Goal: Task Accomplishment & Management: Manage account settings

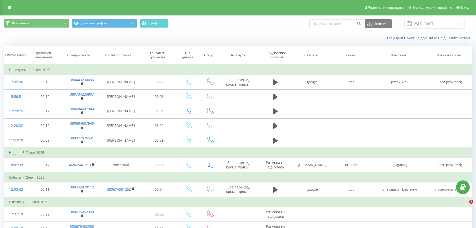
click at [342, 22] on input at bounding box center [336, 23] width 53 height 9
type input "380506100128"
click at [361, 24] on icon "submit" at bounding box center [359, 22] width 4 height 3
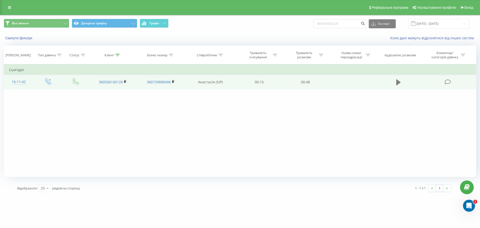
click at [401, 80] on button at bounding box center [399, 83] width 8 height 8
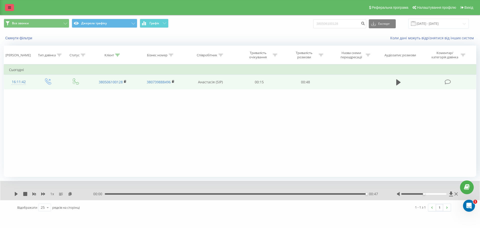
click at [11, 8] on link at bounding box center [9, 7] width 9 height 7
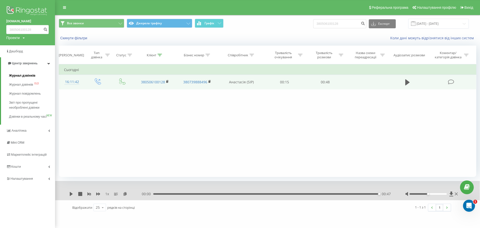
click at [24, 76] on span "Журнал дзвінків" at bounding box center [22, 75] width 27 height 5
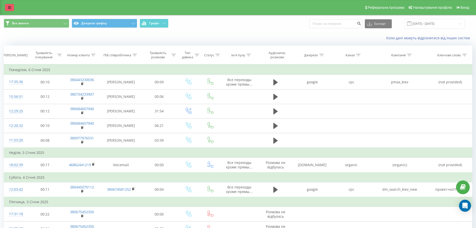
click at [10, 11] on link at bounding box center [9, 7] width 9 height 7
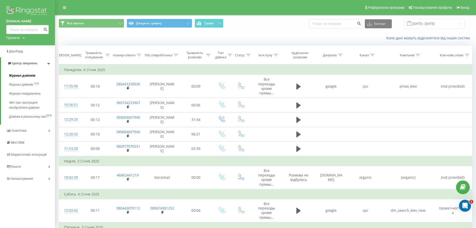
click at [23, 78] on span "Журнал дзвінків" at bounding box center [22, 75] width 27 height 5
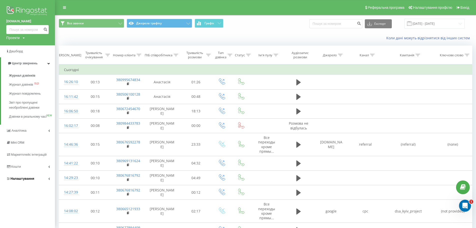
click at [30, 180] on span "Налаштування" at bounding box center [23, 179] width 24 height 4
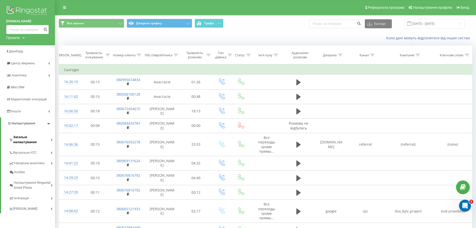
click at [50, 137] on span "Загальні налаштування" at bounding box center [32, 140] width 38 height 10
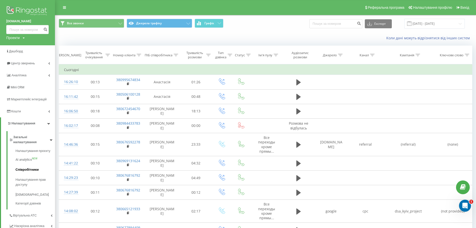
click at [26, 167] on span "Співробітники" at bounding box center [27, 169] width 23 height 5
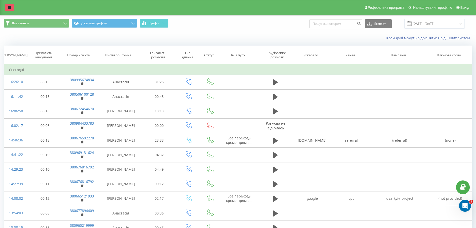
click at [7, 9] on link at bounding box center [9, 7] width 9 height 7
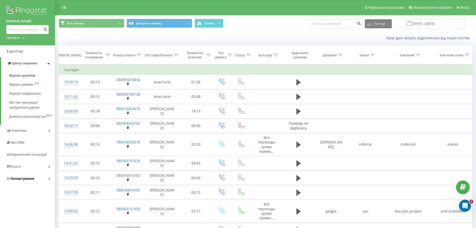
click at [34, 180] on link "Налаштування" at bounding box center [27, 179] width 55 height 12
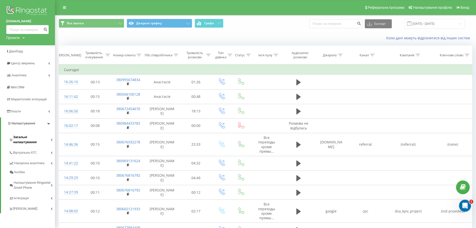
click at [34, 135] on span "Загальні налаштування" at bounding box center [32, 140] width 38 height 10
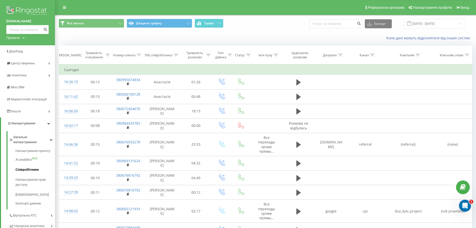
click at [29, 167] on span "Співробітники" at bounding box center [27, 169] width 23 height 5
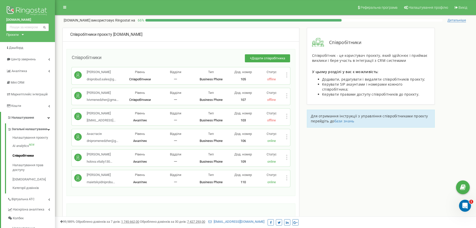
click at [287, 97] on icon at bounding box center [286, 97] width 1 height 1
click at [128, 58] on div "+ Додати співробітника" at bounding box center [196, 60] width 189 height 13
click at [263, 60] on button "+ Додати співробітника" at bounding box center [267, 58] width 45 height 8
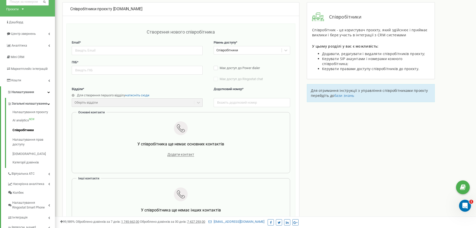
scroll to position [25, 0]
click at [121, 28] on div "Створення нового співробітника Email * Рівень доступу * Співробітники ПІБ * Має…" at bounding box center [181, 145] width 229 height 243
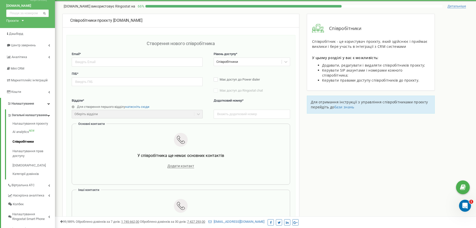
scroll to position [0, 0]
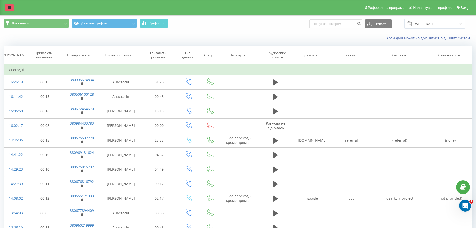
click at [7, 6] on link at bounding box center [9, 7] width 9 height 7
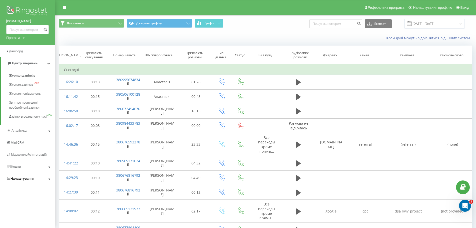
click at [31, 180] on span "Налаштування" at bounding box center [23, 179] width 24 height 4
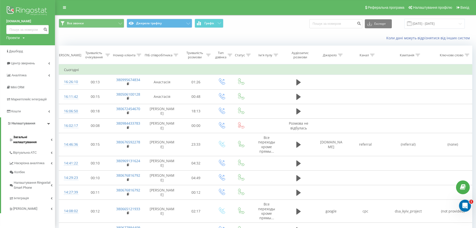
click at [31, 136] on span "Загальні налаштування" at bounding box center [32, 140] width 38 height 10
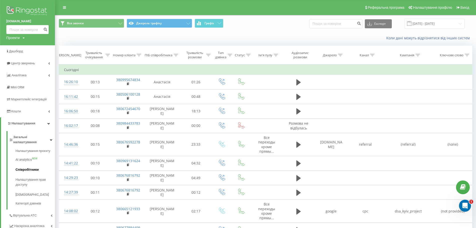
click at [25, 167] on span "Співробітники" at bounding box center [27, 169] width 23 height 5
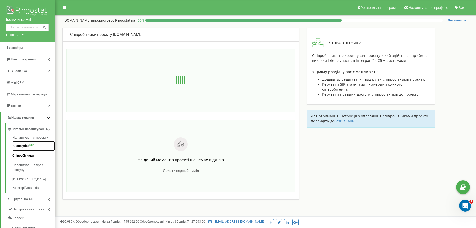
click at [20, 151] on link "AI analytics NEW" at bounding box center [34, 146] width 43 height 10
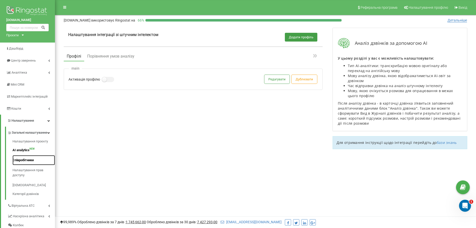
click at [22, 165] on link "Співробітники" at bounding box center [34, 160] width 43 height 10
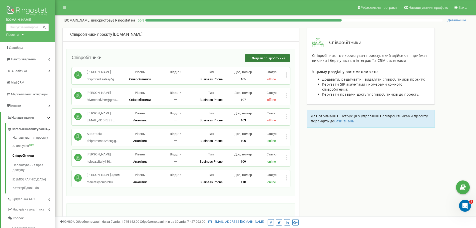
click at [256, 59] on span "Додати співробітника" at bounding box center [269, 58] width 34 height 4
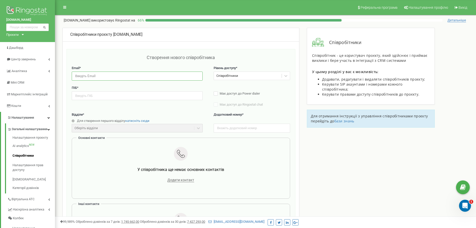
click at [119, 78] on input "email" at bounding box center [137, 76] width 131 height 9
paste input "miPelins@gmail.com"
type input "miPelins@gmail.com"
click at [114, 60] on div "Створення нового співробітника" at bounding box center [181, 60] width 219 height 12
click at [102, 98] on input "text" at bounding box center [137, 95] width 131 height 9
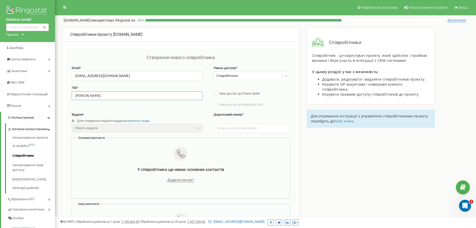
type input "Михайло Пелін"
type input "111"
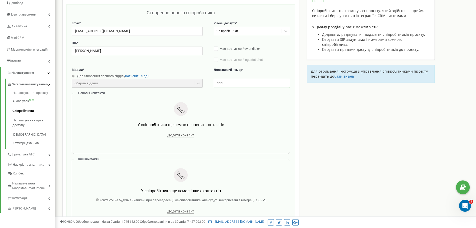
scroll to position [50, 0]
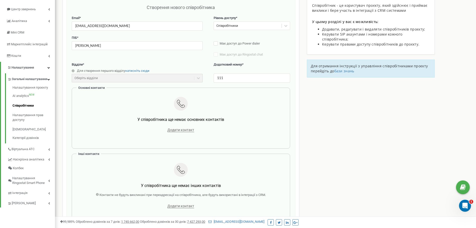
click at [172, 133] on div "Додати контакт" at bounding box center [181, 129] width 203 height 7
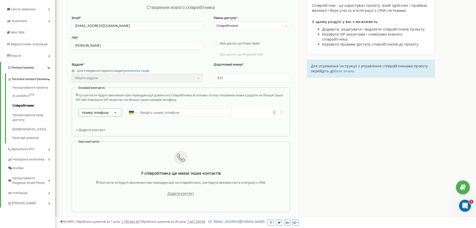
click at [98, 113] on span "Номер телефону" at bounding box center [95, 113] width 27 height 4
click at [83, 127] on span "SIP" at bounding box center [83, 127] width 5 height 4
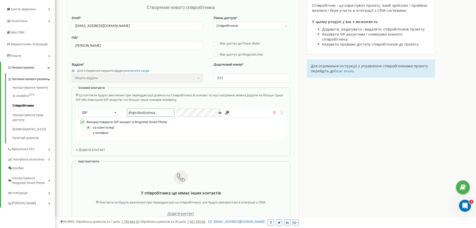
click at [158, 115] on input "dniprobudcomua_" at bounding box center [151, 113] width 48 height 8
type input "dniprobudcomua_meneger4"
click at [225, 113] on input "button" at bounding box center [227, 112] width 5 height 5
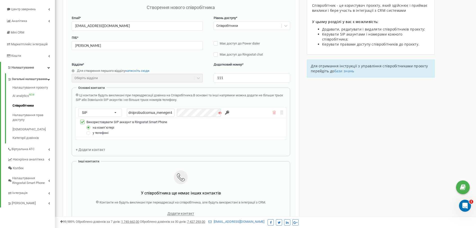
click at [225, 113] on input "button" at bounding box center [227, 112] width 5 height 5
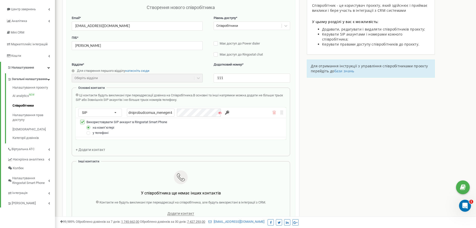
click at [175, 112] on div "dniprobudcomua_meneger4" at bounding box center [175, 113] width 97 height 8
click at [154, 114] on input "dniprobudcomua_meneger4" at bounding box center [151, 113] width 48 height 8
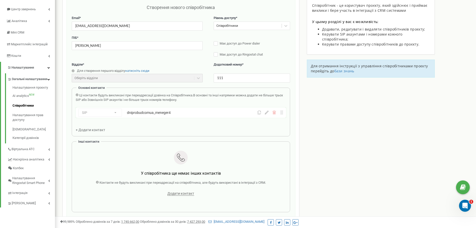
click at [178, 114] on div "dniprobudcomua_meneger4" at bounding box center [179, 112] width 105 height 5
click at [267, 114] on icon at bounding box center [267, 113] width 4 height 4
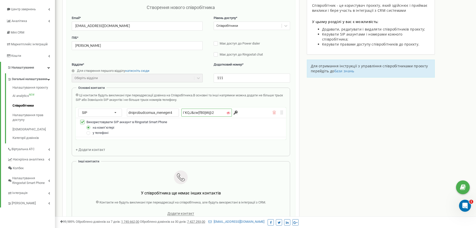
click at [186, 111] on input "I`KQJ&cw[fB0jW@2" at bounding box center [207, 113] width 51 height 8
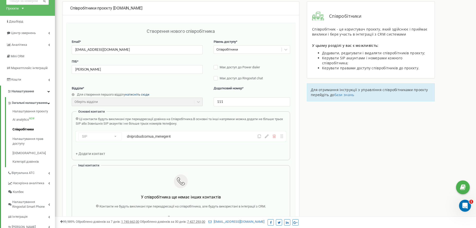
scroll to position [25, 0]
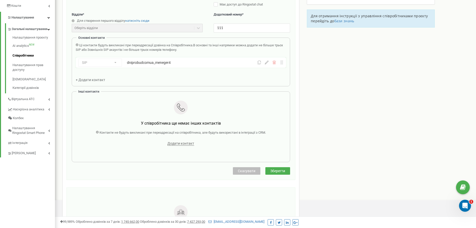
click at [280, 171] on span "Зберегти" at bounding box center [278, 171] width 15 height 4
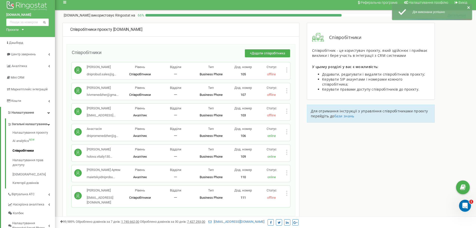
scroll to position [0, 0]
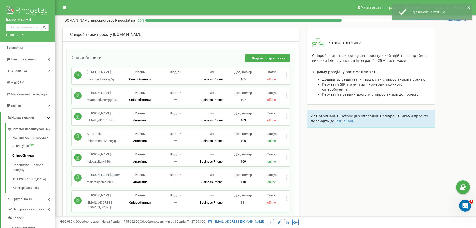
click at [289, 196] on div "Михайло Пелін miPelins@gmail.com Рівень Співробітники Відділи 一 Тип Business Ph…" at bounding box center [181, 202] width 219 height 22
click at [288, 198] on div "Михайло Пелін miPelins@gmail.com Рівень Співробітники Відділи 一 Тип Business Ph…" at bounding box center [181, 202] width 219 height 22
click at [287, 199] on icon at bounding box center [287, 198] width 2 height 5
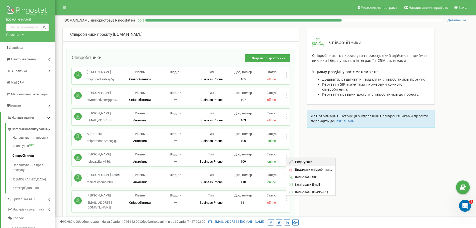
click at [299, 160] on div "Редагувати" at bounding box center [310, 162] width 49 height 8
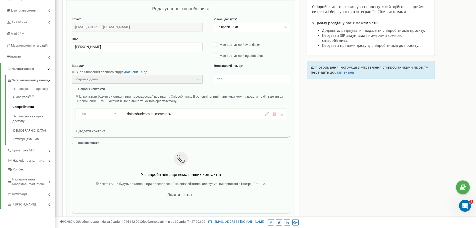
scroll to position [50, 0]
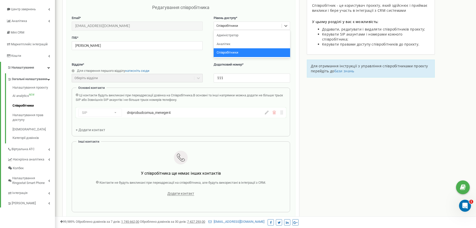
click at [270, 26] on div "Співробітники" at bounding box center [248, 26] width 68 height 8
click at [228, 44] on div "Аналітик" at bounding box center [252, 44] width 77 height 9
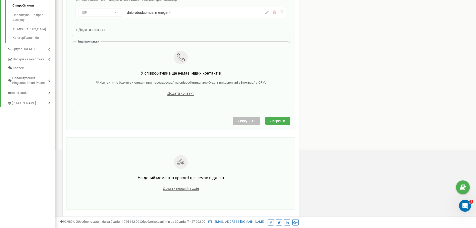
click at [277, 122] on span "Зберегти" at bounding box center [278, 121] width 15 height 4
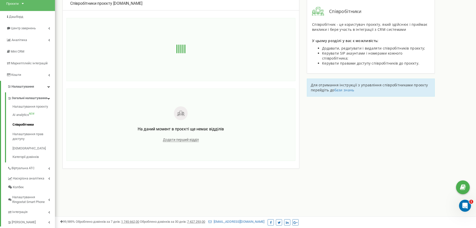
scroll to position [0, 0]
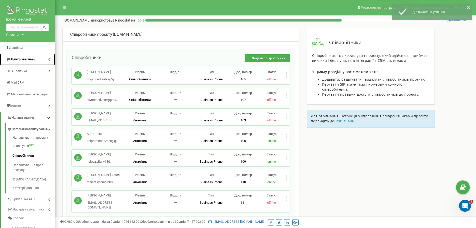
click at [19, 60] on span "Центр звернень" at bounding box center [23, 59] width 24 height 4
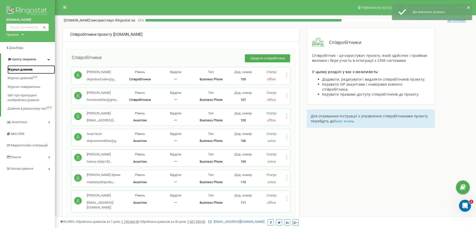
click at [20, 72] on span "Журнал дзвінків" at bounding box center [20, 69] width 25 height 5
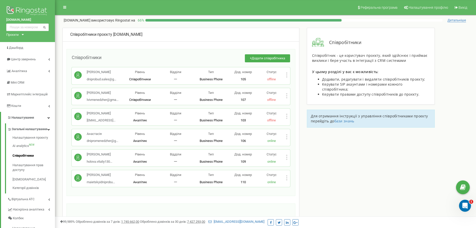
click at [286, 157] on icon at bounding box center [286, 157] width 1 height 1
click at [299, 166] on span "Редагувати" at bounding box center [303, 165] width 20 height 3
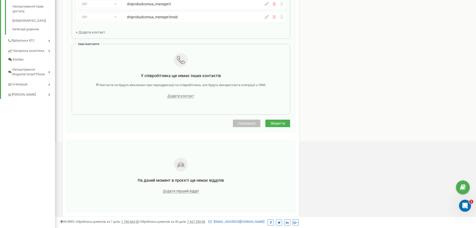
click at [253, 123] on span "Скасувати" at bounding box center [247, 123] width 18 height 4
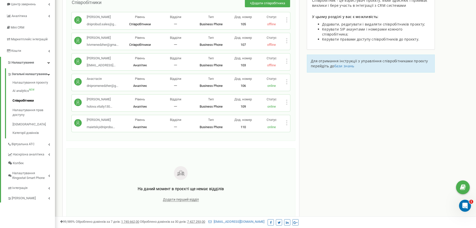
scroll to position [13, 0]
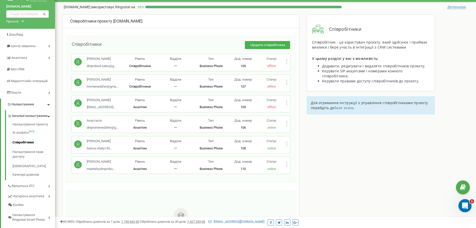
click at [461, 201] on div "Відкрити програму для спілкування Intercom" at bounding box center [464, 205] width 17 height 17
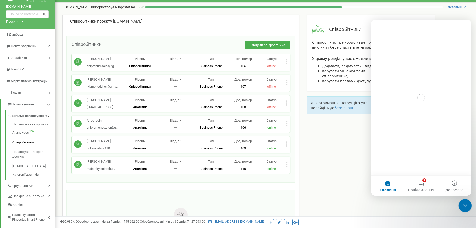
scroll to position [0, 0]
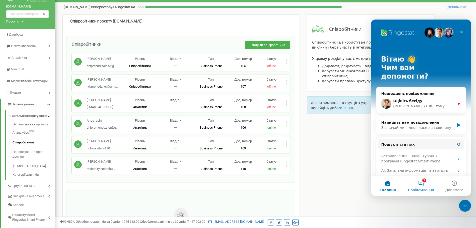
click at [424, 181] on button "1 Повідомлення" at bounding box center [421, 186] width 33 height 20
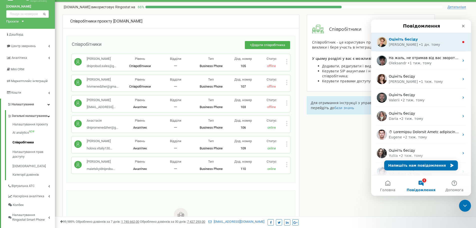
click at [419, 47] on div "• 1 дн. тому" at bounding box center [429, 44] width 21 height 5
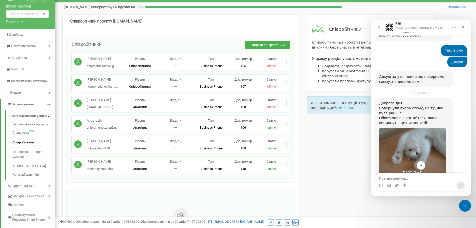
scroll to position [313, 0]
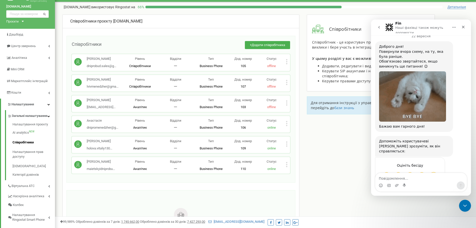
click at [349, 147] on div "Співробітники проєкту dniprobud.com.ua Співробітники + Додати співробітника Вік…" at bounding box center [266, 159] width 414 height 288
click at [462, 206] on icon "Закрити програму для спілкування Intercom" at bounding box center [465, 205] width 6 height 6
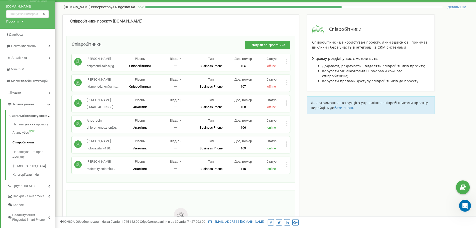
click at [334, 166] on div "Співробітники проєкту dniprobud.com.ua Співробітники + Додати співробітника Вік…" at bounding box center [266, 159] width 414 height 288
